Goal: Book appointment/travel/reservation

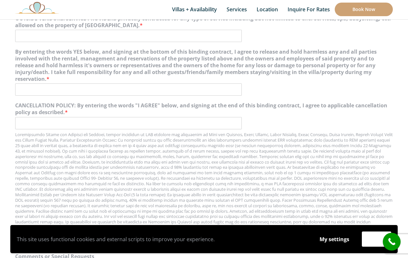
scroll to position [715, 0]
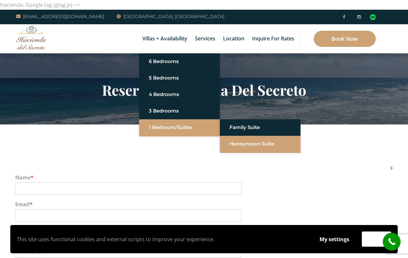
click at [247, 140] on link "Honeymoon Suite" at bounding box center [260, 144] width 61 height 12
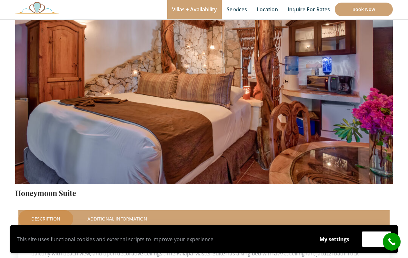
scroll to position [105, 0]
